Goal: Book appointment/travel/reservation

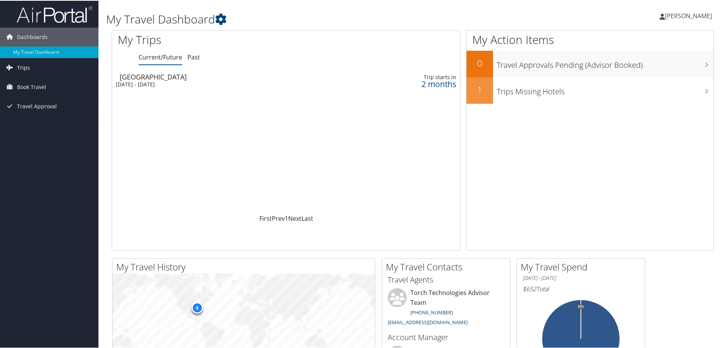
click at [33, 69] on link "Trips" at bounding box center [49, 67] width 98 height 19
click at [54, 84] on link "Current/Future Trips" at bounding box center [49, 81] width 98 height 11
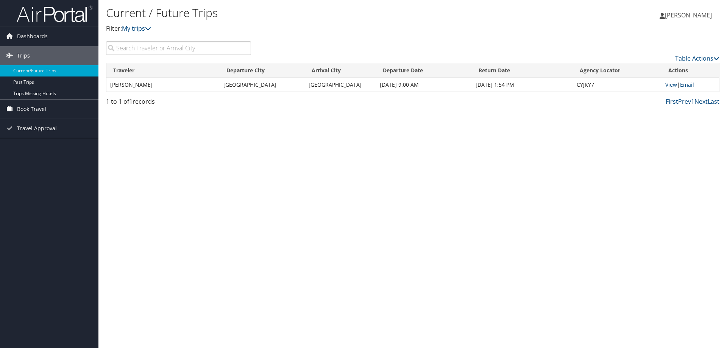
click at [41, 111] on span "Book Travel" at bounding box center [31, 109] width 29 height 19
click at [42, 148] on link "Book/Manage Online Trips" at bounding box center [49, 146] width 98 height 11
